Goal: Task Accomplishment & Management: Manage account settings

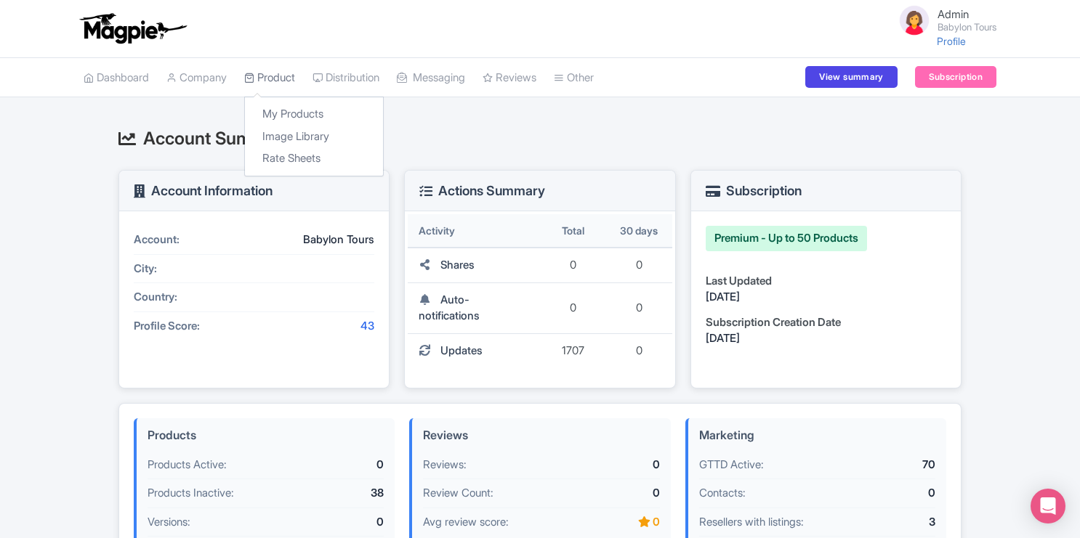
click at [275, 72] on link "Product" at bounding box center [269, 78] width 51 height 40
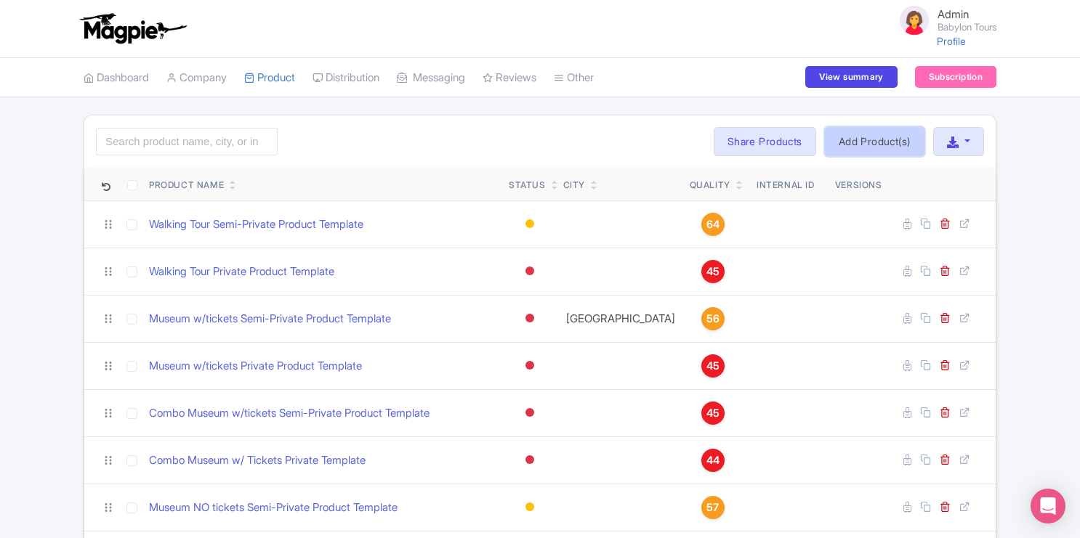
click at [846, 127] on link "Add Product(s)" at bounding box center [875, 141] width 100 height 29
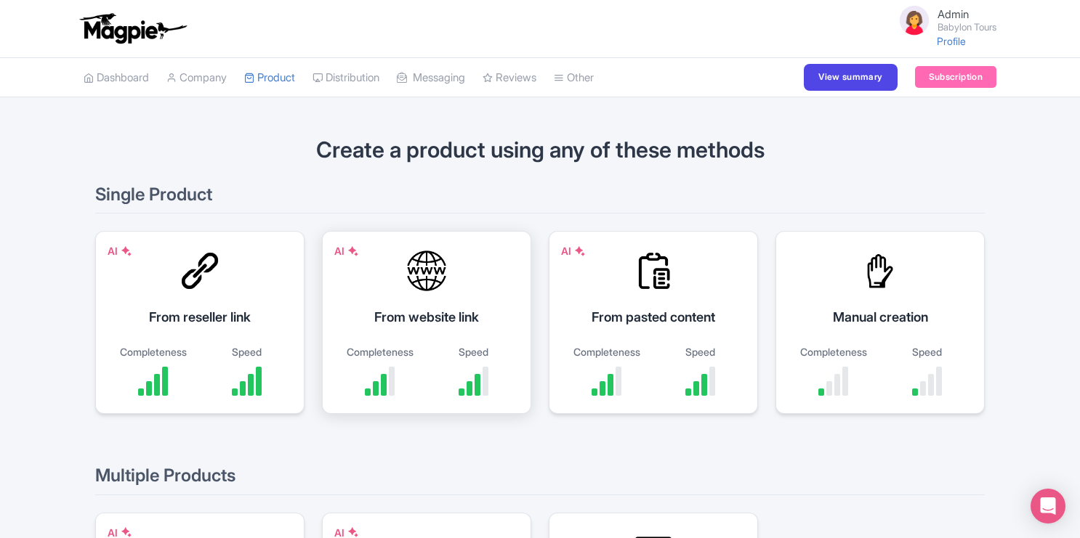
click at [403, 318] on div "From website link" at bounding box center [426, 317] width 173 height 20
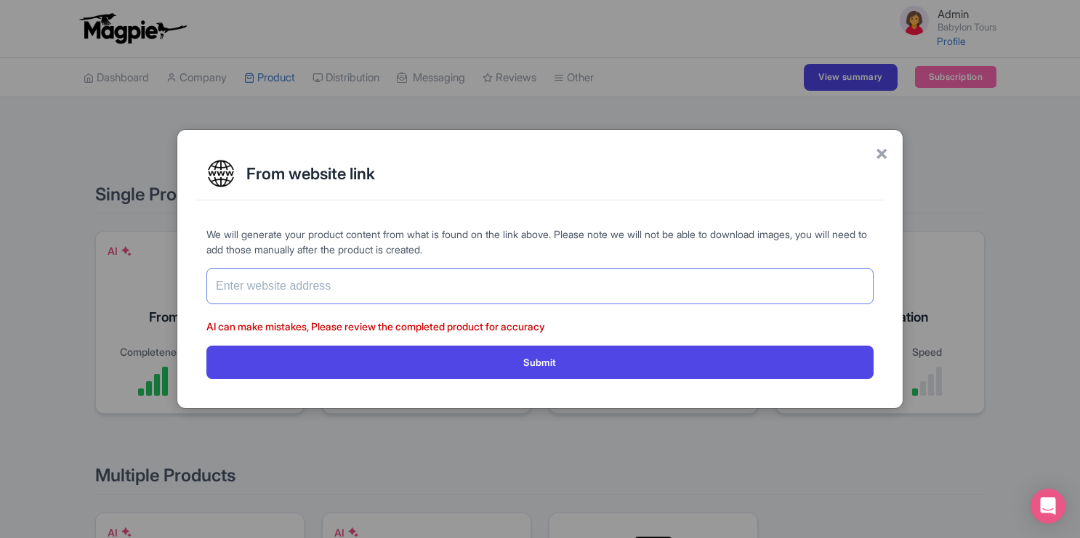
click at [403, 287] on input "text" at bounding box center [539, 286] width 667 height 36
paste input "[URL][DOMAIN_NAME][US_STATE]"
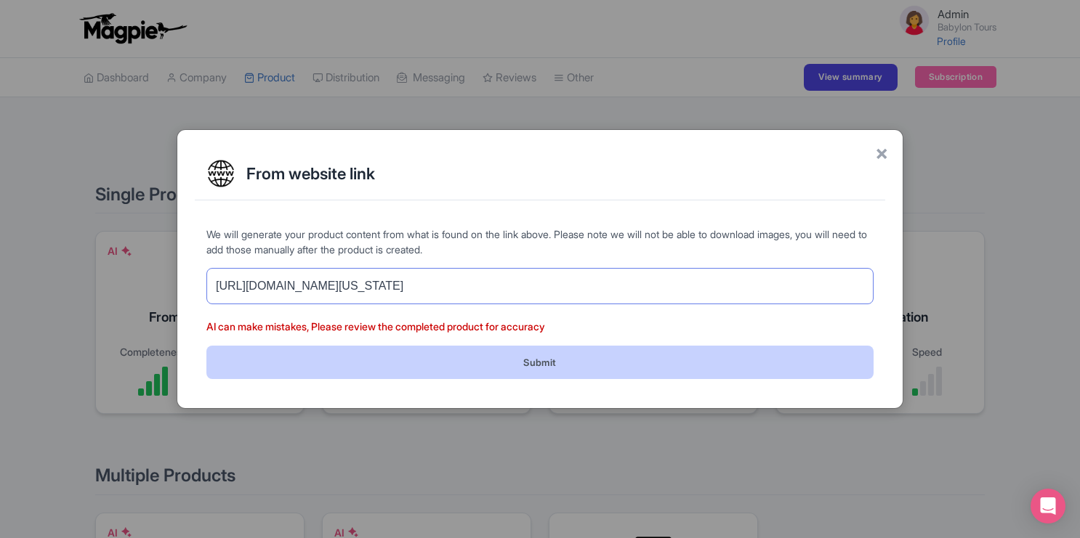
type input "[URL][DOMAIN_NAME][US_STATE]"
click at [520, 363] on button "Submit" at bounding box center [539, 362] width 667 height 33
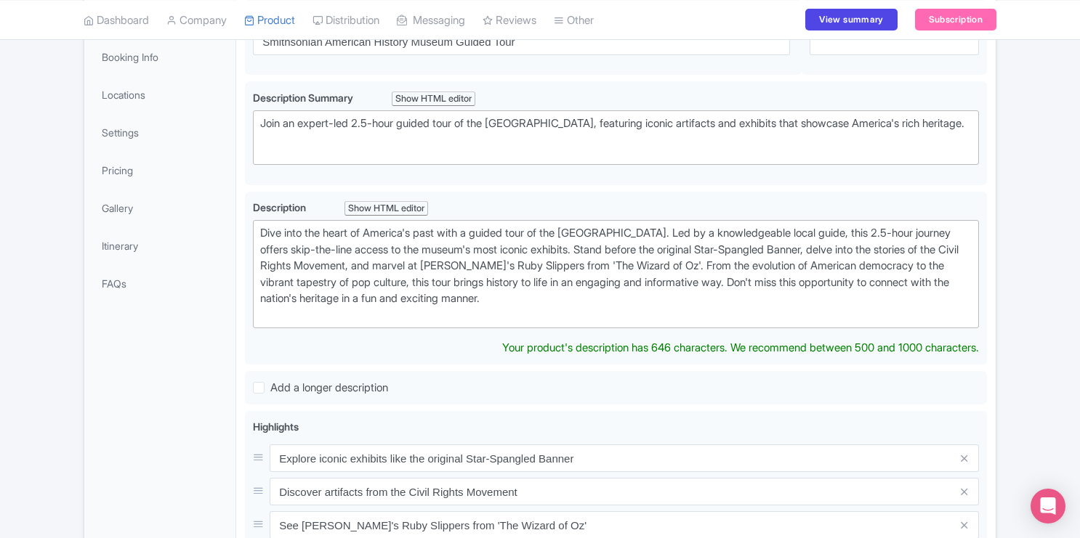
scroll to position [200, 0]
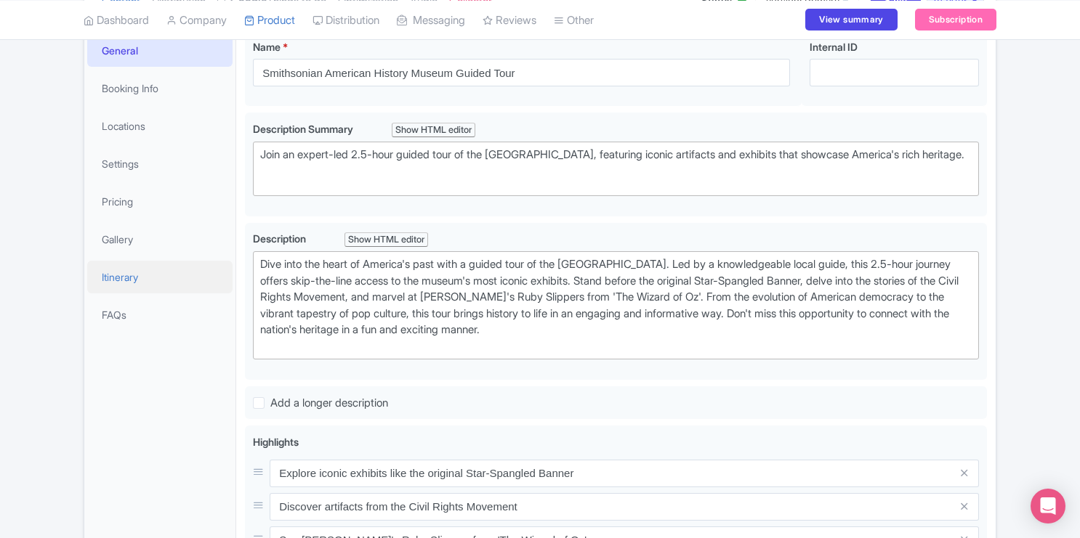
click at [135, 278] on link "Itinerary" at bounding box center [159, 277] width 145 height 33
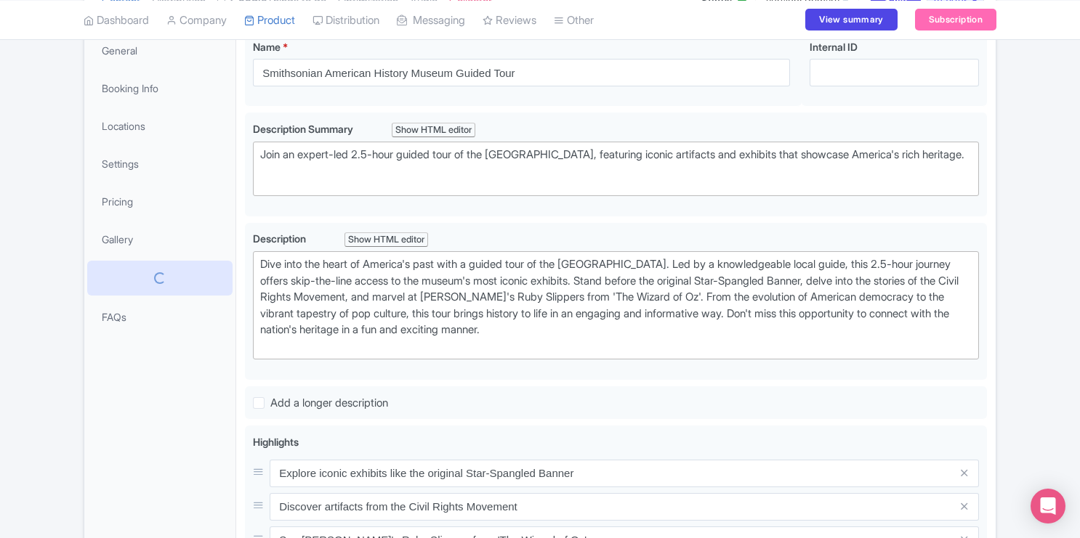
scroll to position [74, 0]
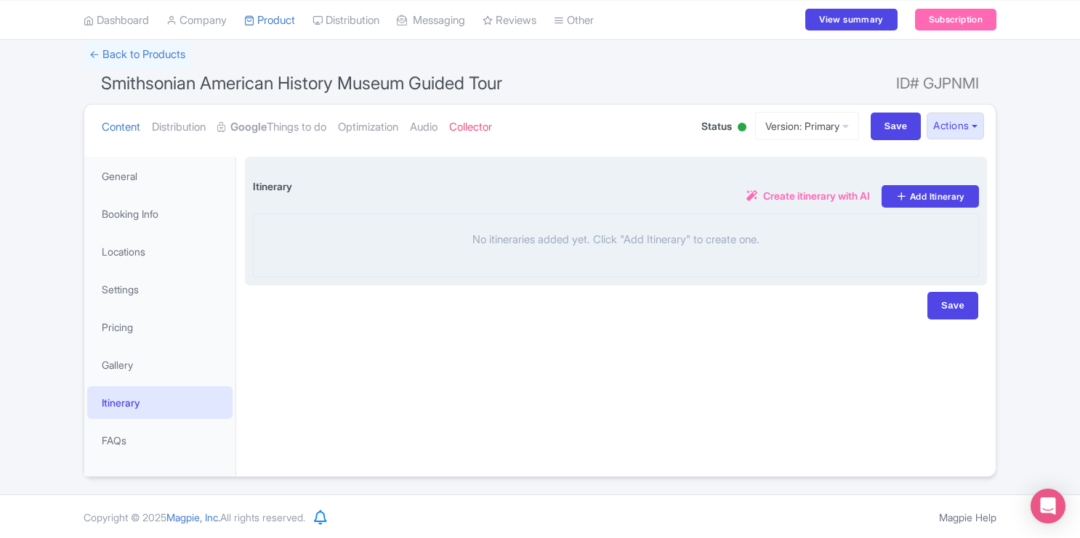
click at [786, 200] on span "Create itinerary with AI" at bounding box center [816, 195] width 107 height 15
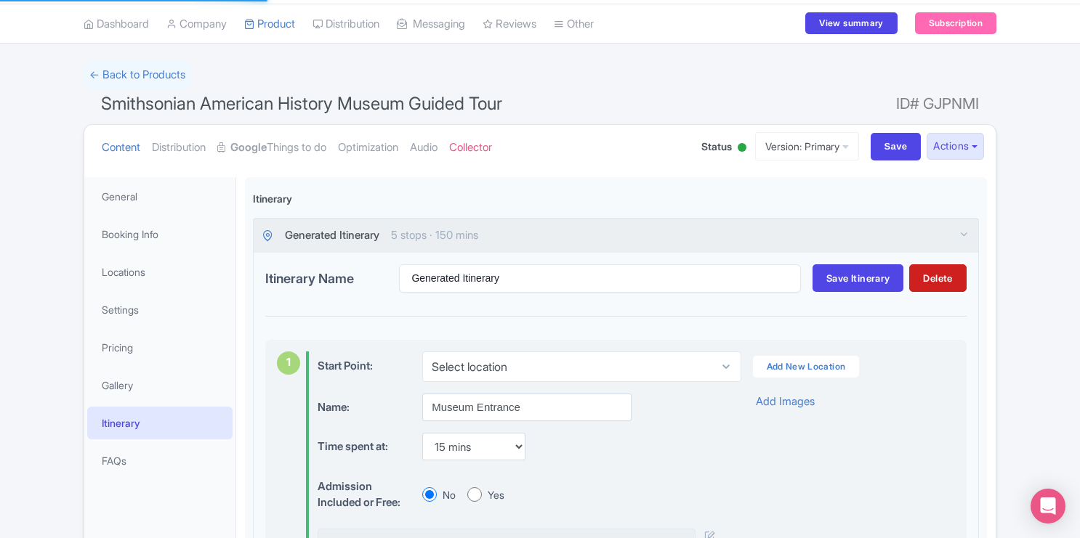
scroll to position [0, 0]
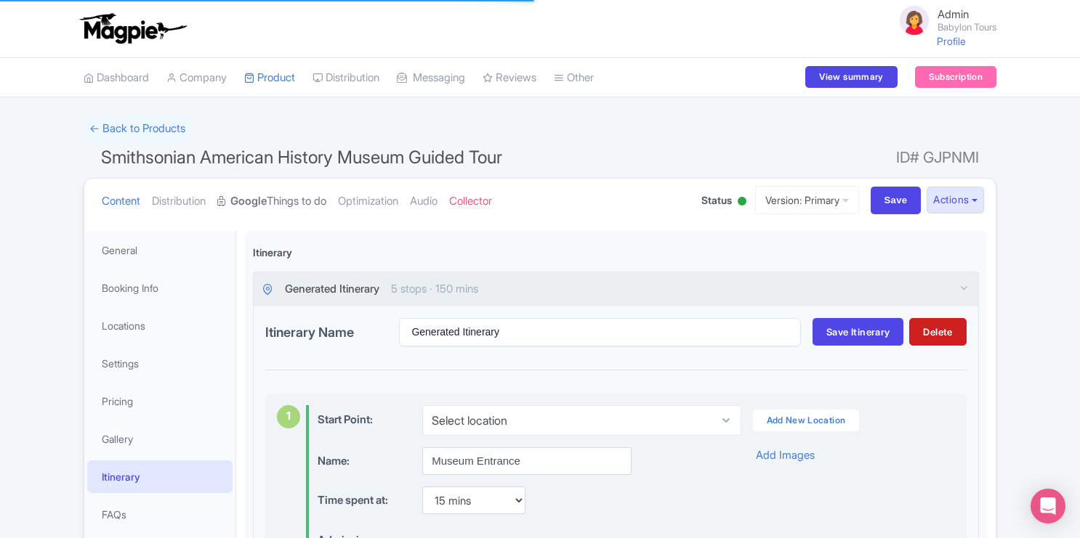
click at [297, 207] on link "Google Things to do" at bounding box center [271, 202] width 109 height 46
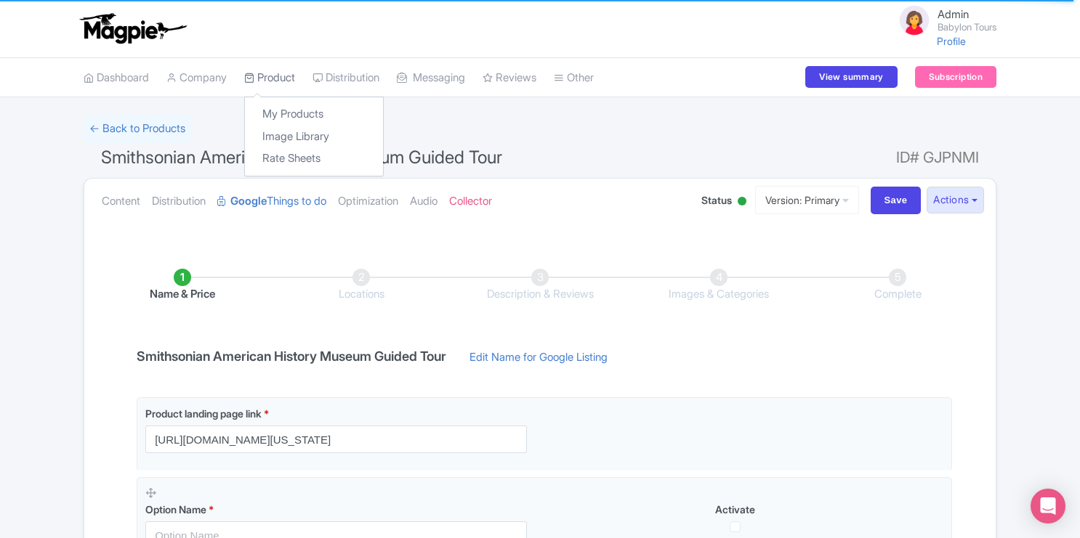
click at [286, 78] on link "Product" at bounding box center [269, 78] width 51 height 40
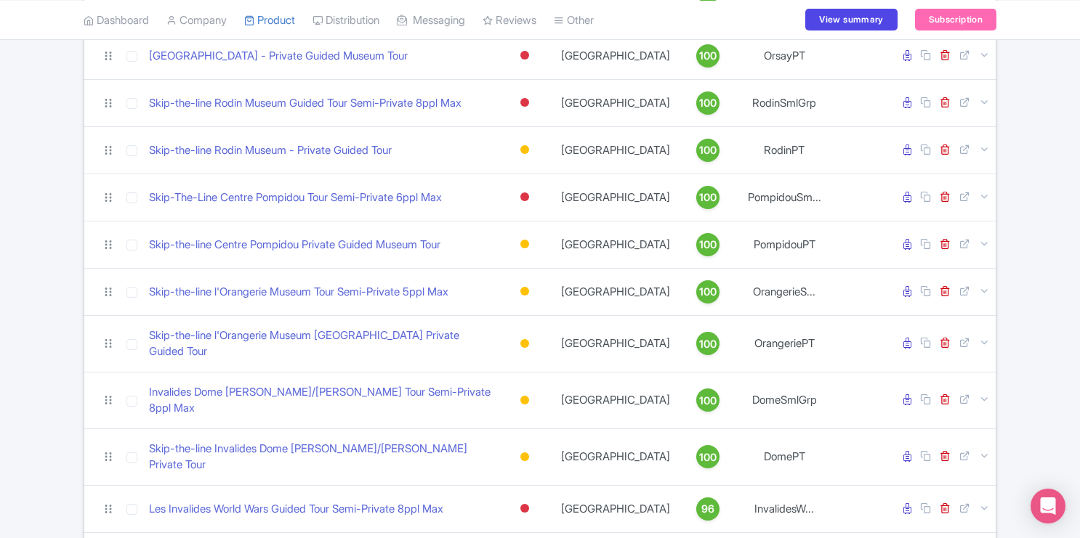
scroll to position [1478, 0]
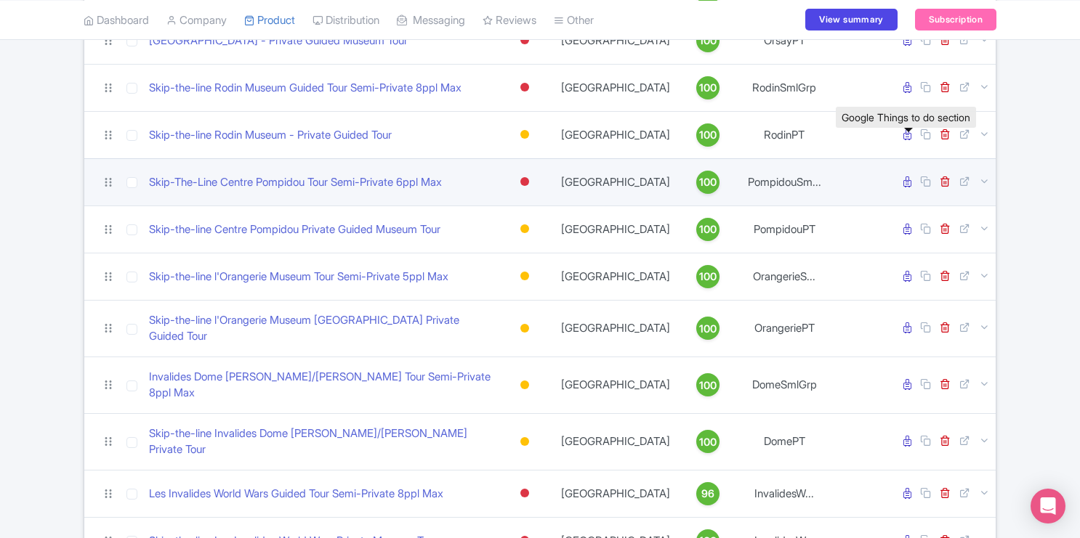
click at [907, 177] on icon at bounding box center [907, 182] width 8 height 11
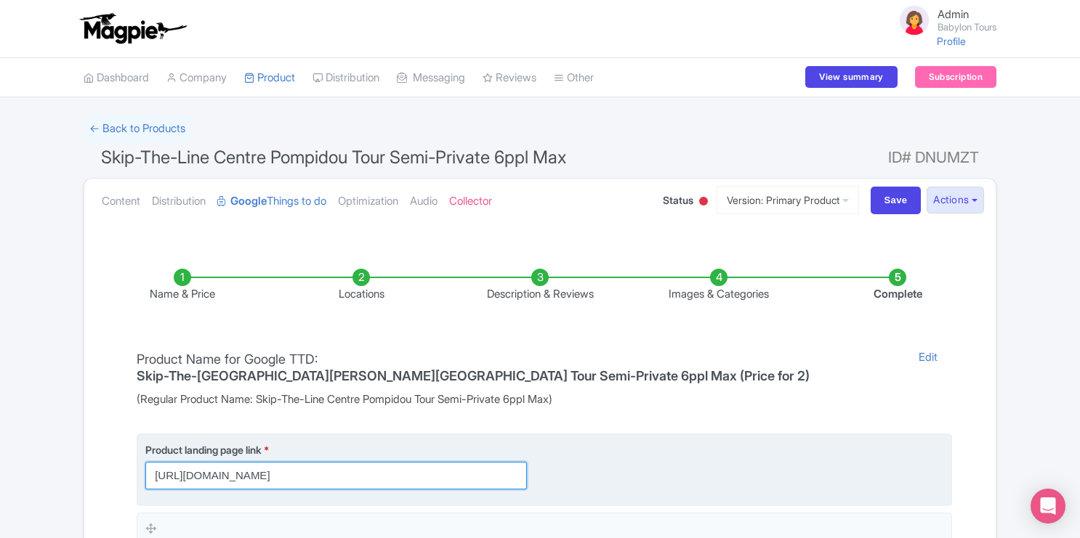
scroll to position [0, 210]
drag, startPoint x: 150, startPoint y: 461, endPoint x: 542, endPoint y: 476, distance: 392.0
click at [542, 476] on fieldset "Product landing page link * https://babylontours.com/place/centre-pompidou-mode…" at bounding box center [544, 470] width 815 height 73
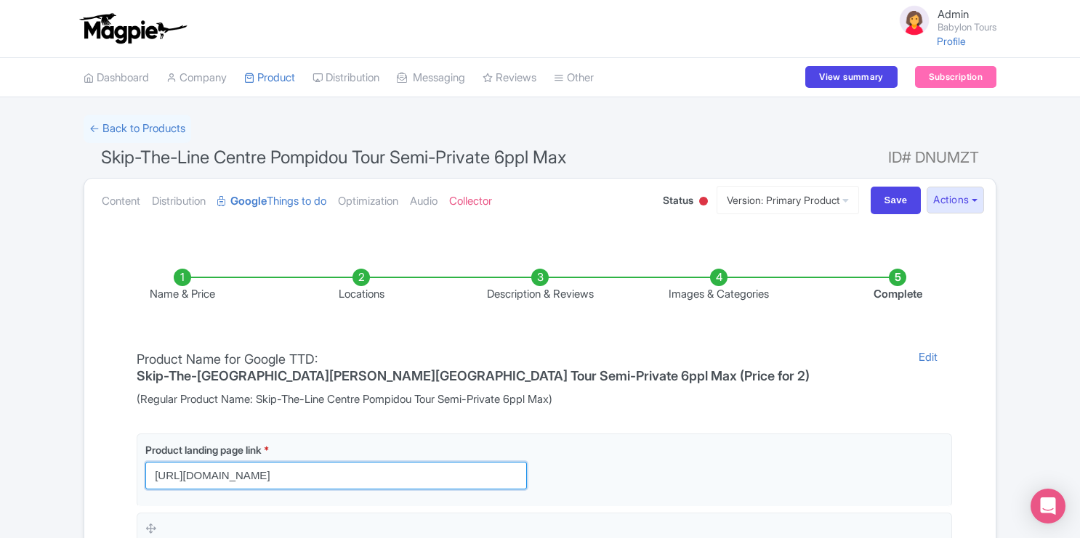
scroll to position [0, 0]
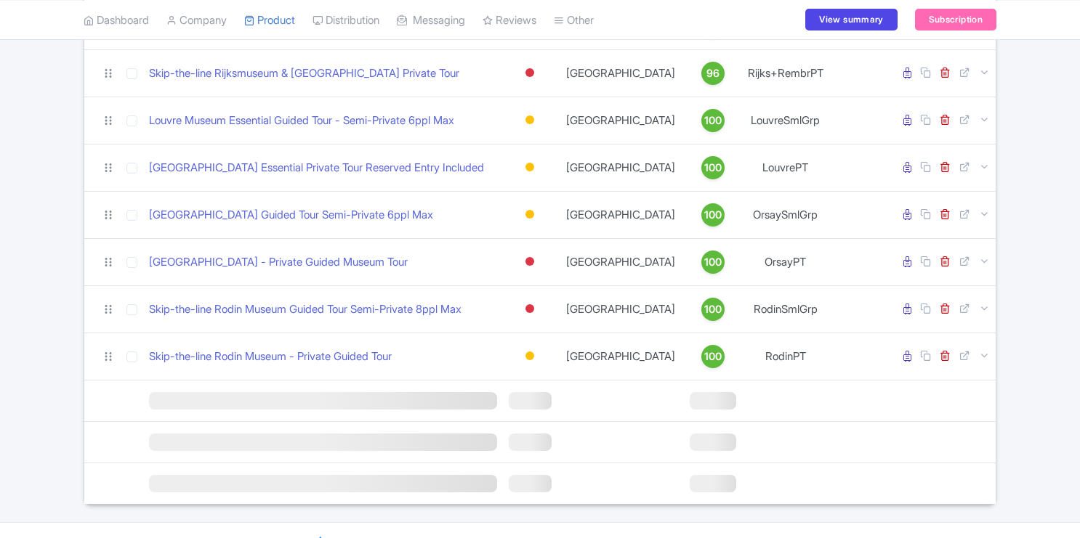
scroll to position [1256, 0]
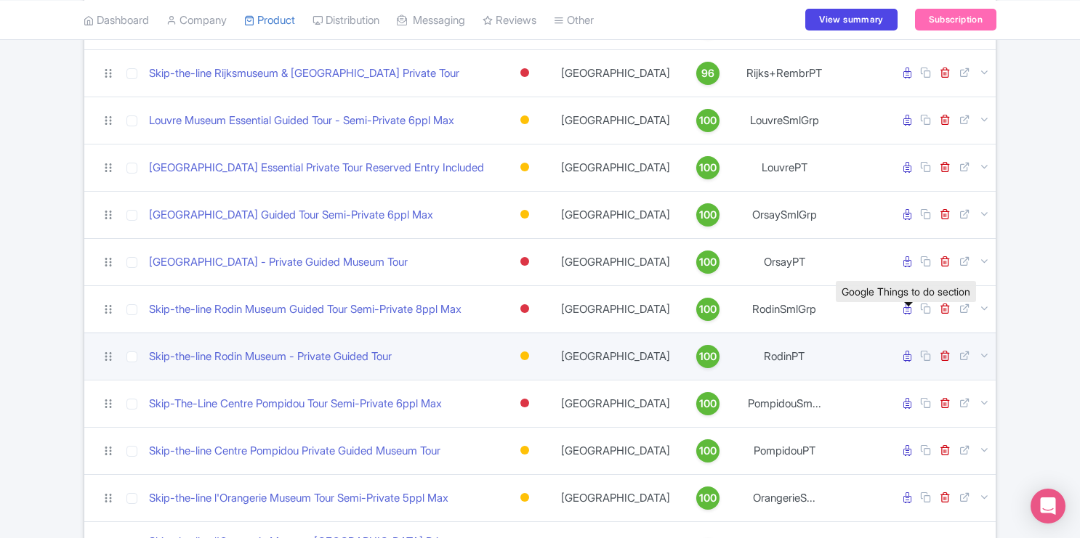
click at [910, 351] on icon at bounding box center [907, 356] width 8 height 11
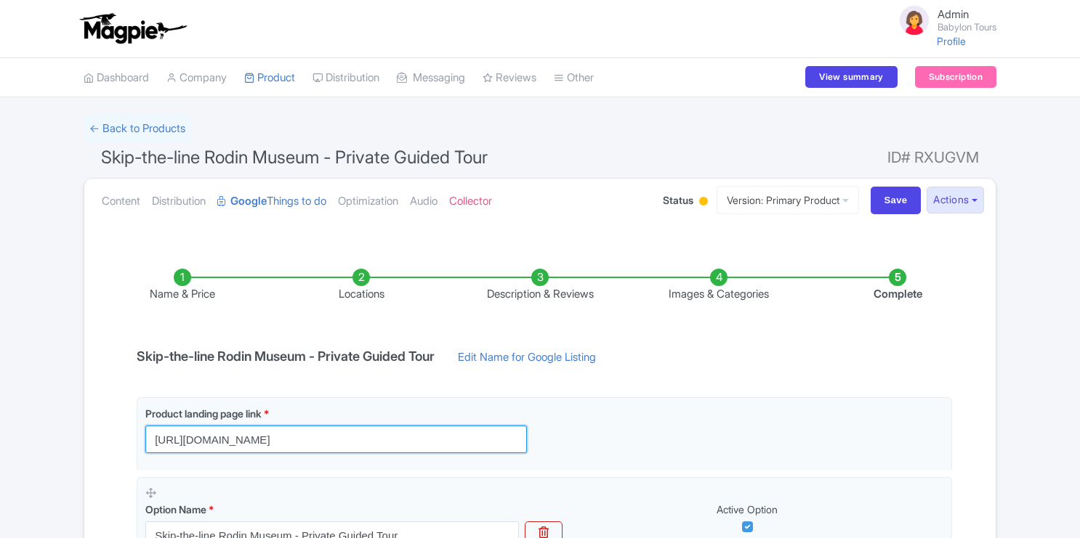
click at [384, 438] on input "https://babylontours.com/place/musee-rodin-skip-line-private-guided-rodin-museu…" at bounding box center [336, 440] width 382 height 28
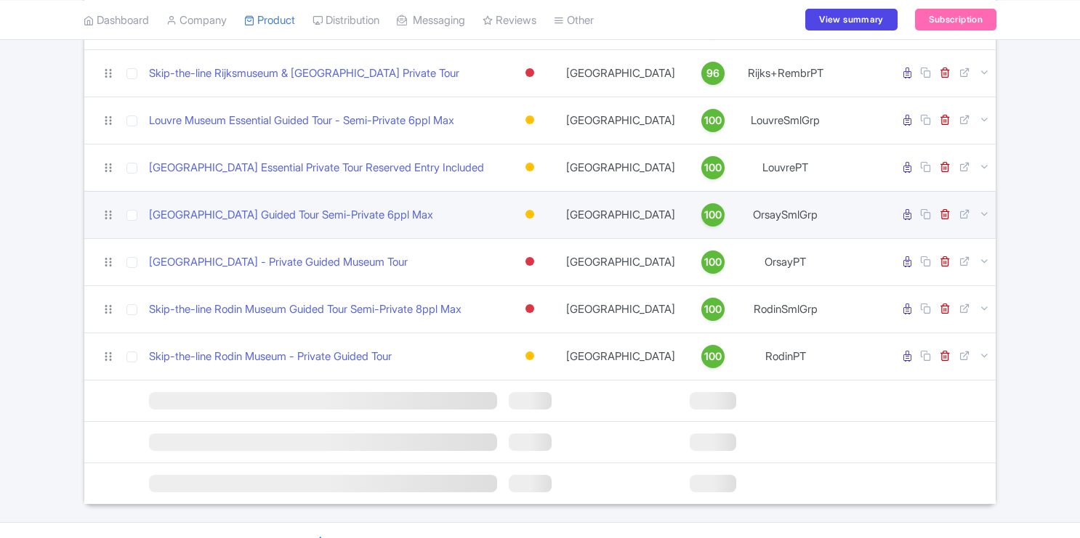
scroll to position [1256, 0]
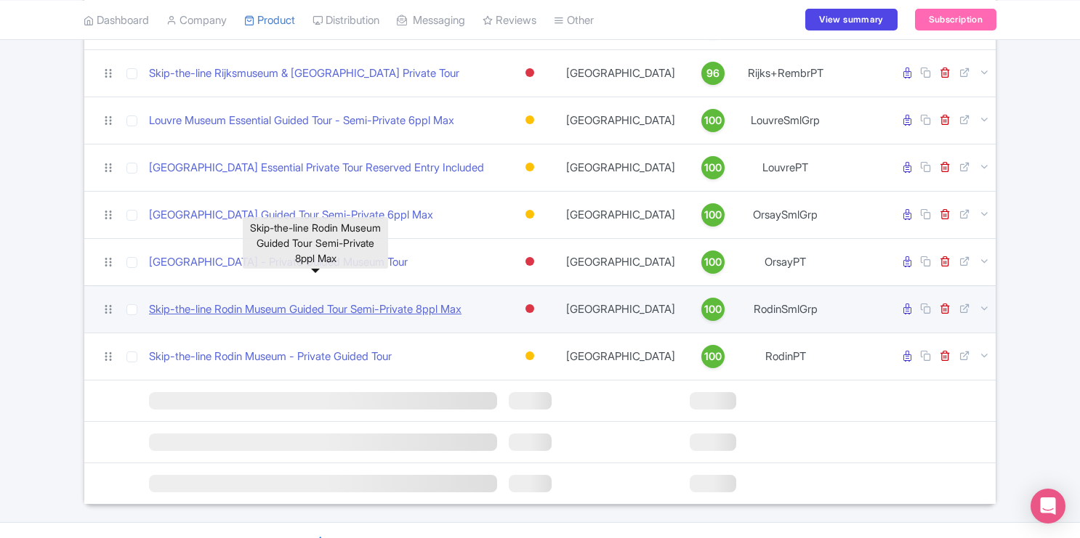
click at [310, 302] on link "Skip-the-line Rodin Museum Guided Tour Semi-Private 8ppl Max" at bounding box center [305, 310] width 312 height 17
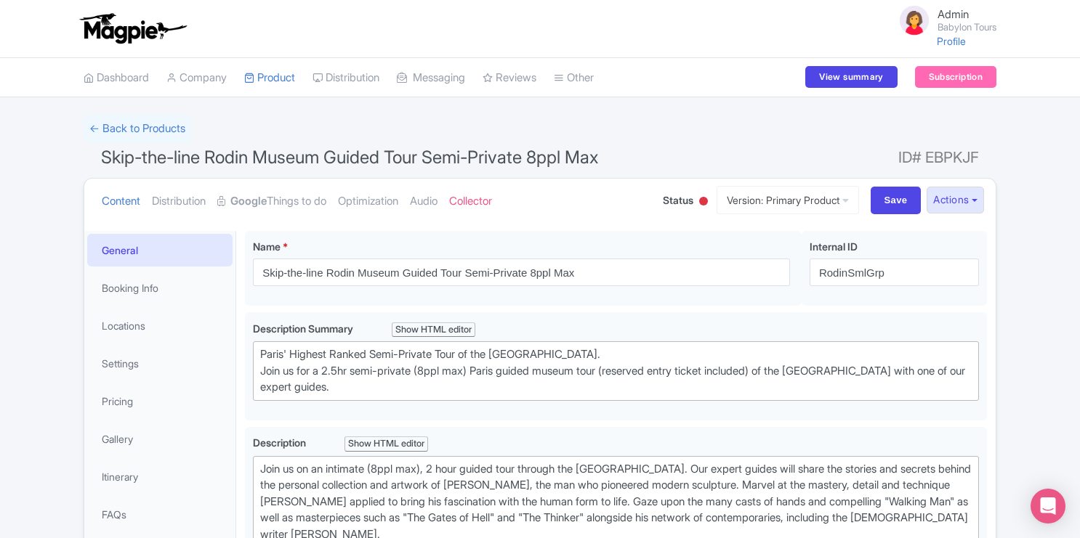
click at [294, 203] on link "Google Things to do" at bounding box center [271, 202] width 109 height 46
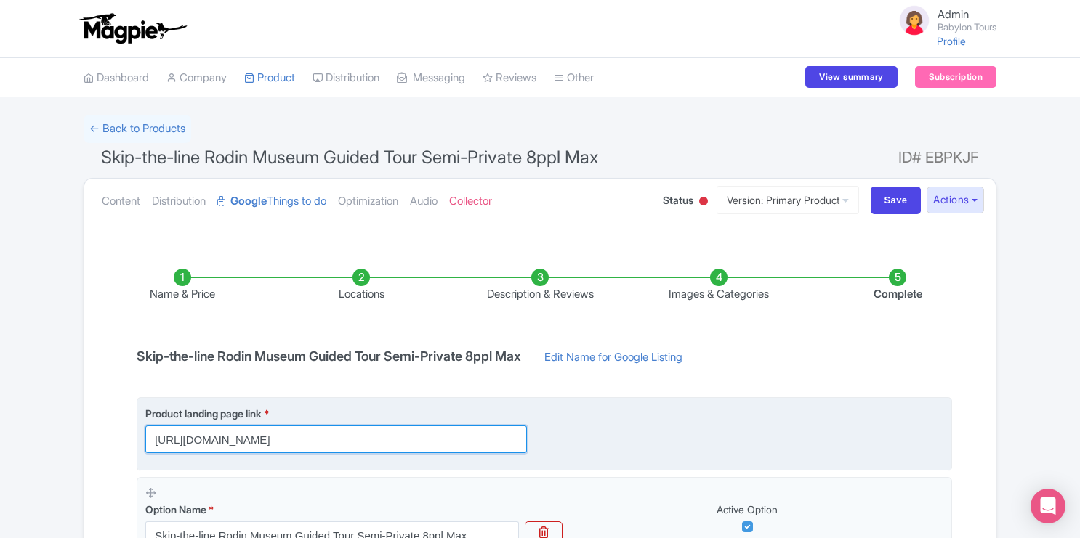
scroll to position [0, 62]
drag, startPoint x: 152, startPoint y: 443, endPoint x: 658, endPoint y: 467, distance: 507.1
click at [658, 467] on fieldset "Product landing page link * [URL][DOMAIN_NAME]" at bounding box center [544, 434] width 815 height 73
